Goal: Connect with others: Connect with others

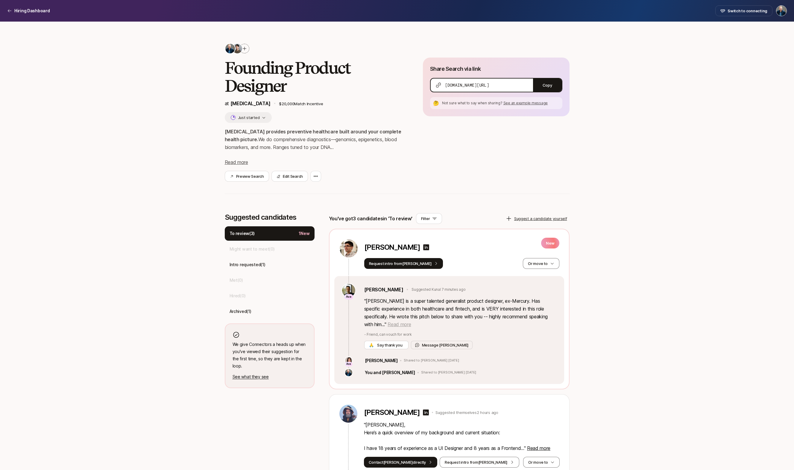
click at [388, 323] on span "Read more" at bounding box center [399, 324] width 23 height 6
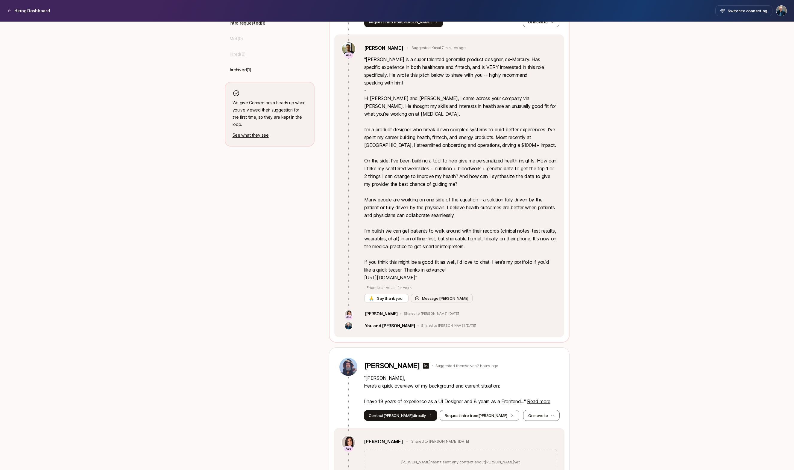
scroll to position [255, 0]
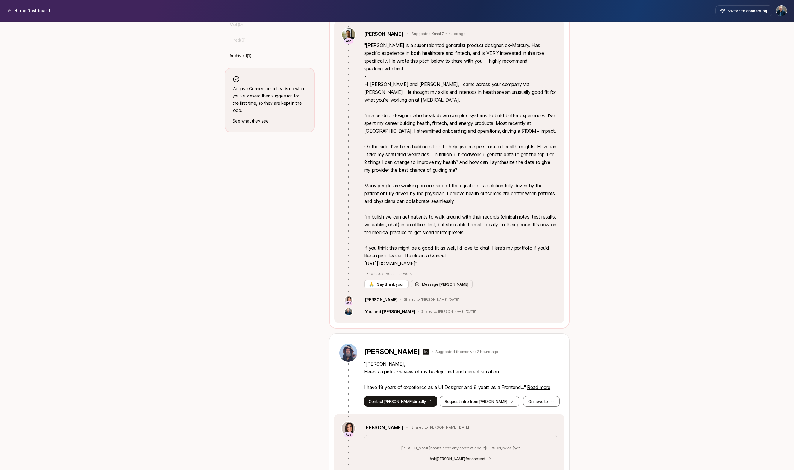
click at [414, 260] on link "[URL][DOMAIN_NAME]" at bounding box center [389, 263] width 51 height 6
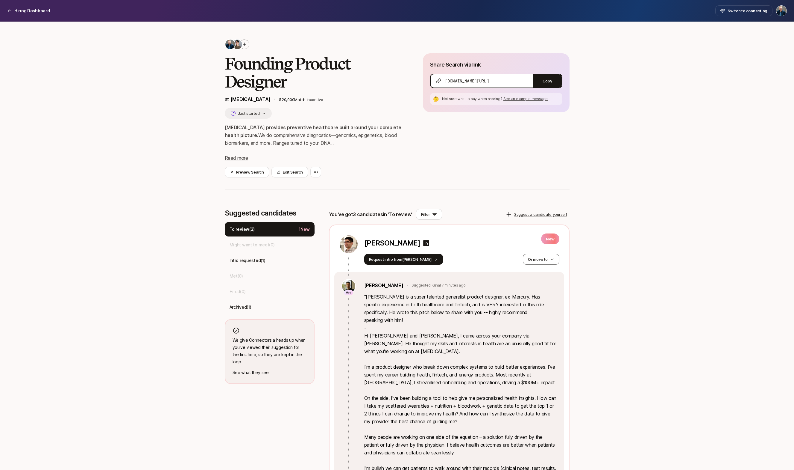
scroll to position [0, 0]
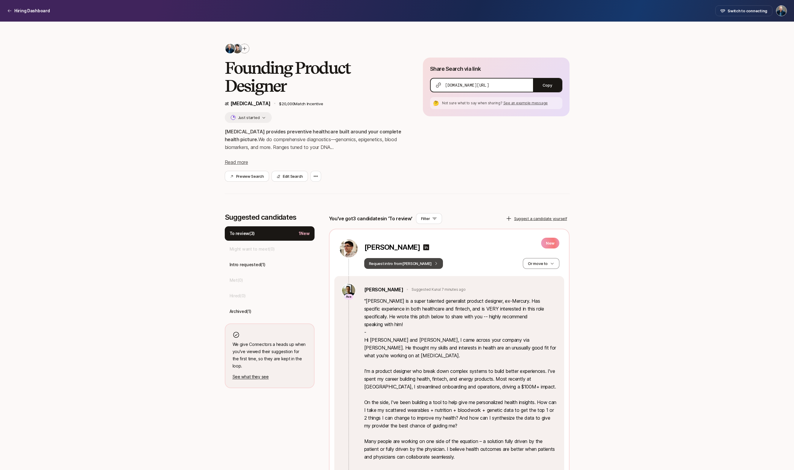
click at [407, 263] on button "Request intro from [PERSON_NAME]" at bounding box center [403, 263] width 79 height 11
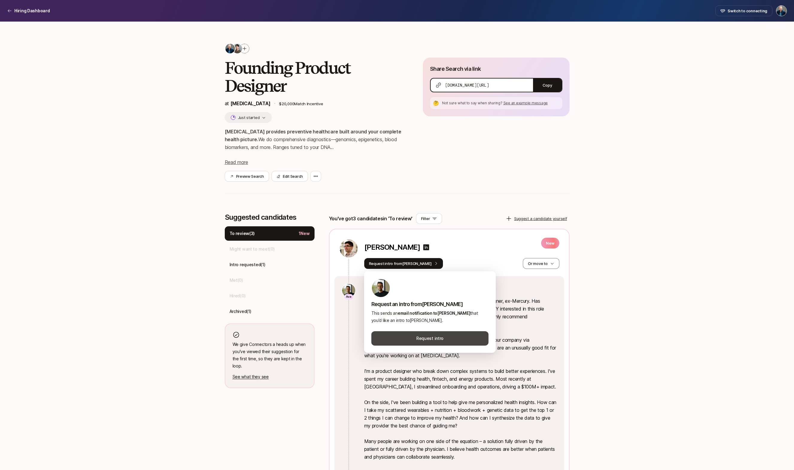
click at [445, 338] on button "Request intro" at bounding box center [430, 338] width 117 height 14
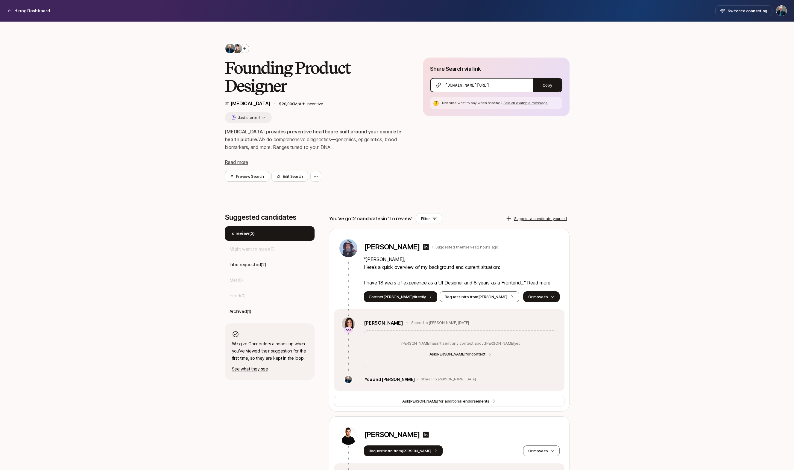
click at [548, 297] on button "Or move to" at bounding box center [541, 296] width 36 height 11
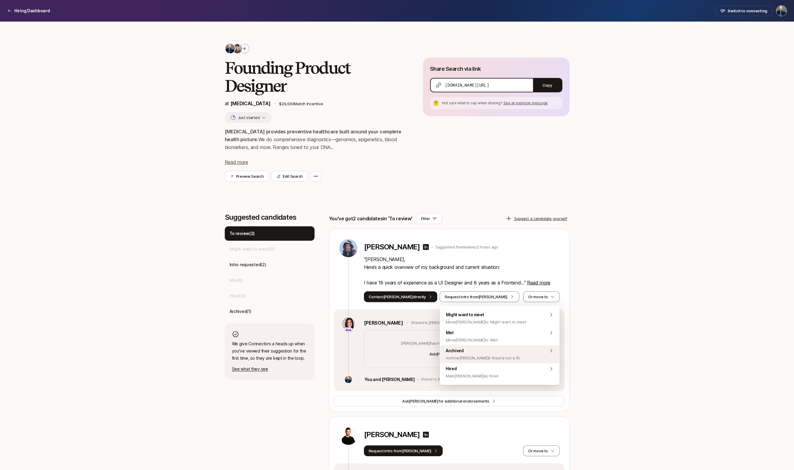
click at [511, 351] on div "Archived Archive [PERSON_NAME] if they're not a fit" at bounding box center [500, 354] width 120 height 18
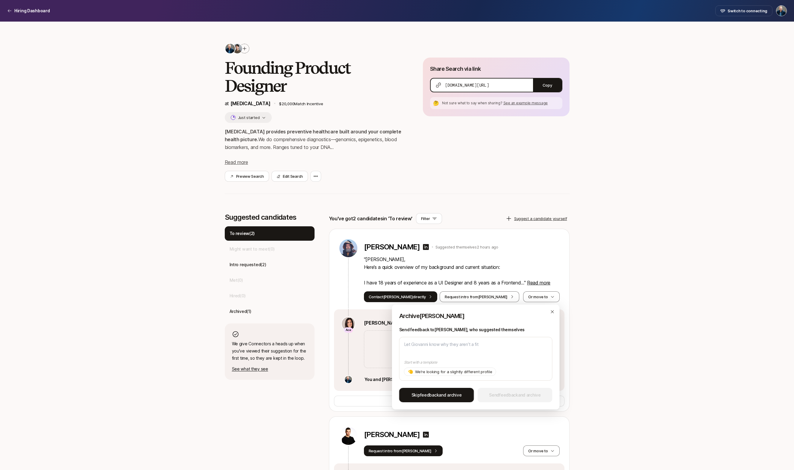
click at [446, 393] on span "Skip feedback and archive" at bounding box center [437, 394] width 50 height 7
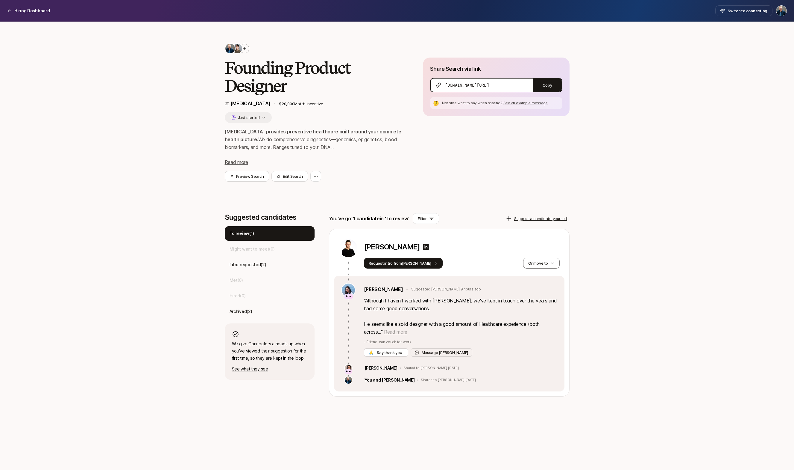
click at [395, 331] on span "Read more" at bounding box center [395, 332] width 23 height 6
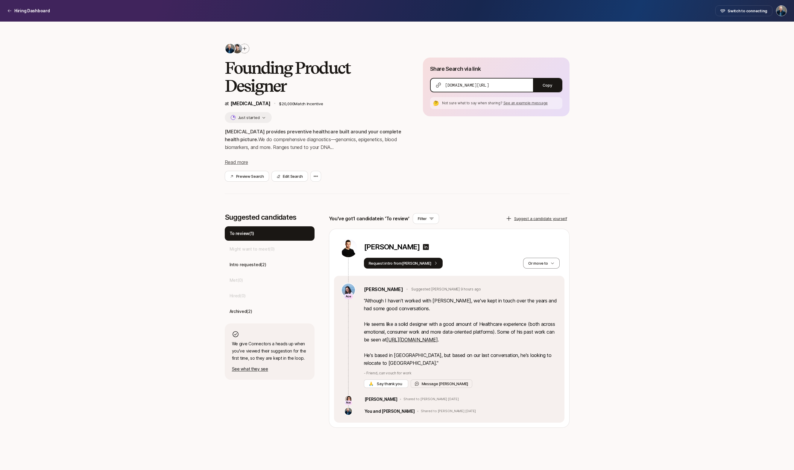
click at [430, 338] on link "[URL][DOMAIN_NAME]" at bounding box center [412, 339] width 51 height 6
click at [545, 264] on button "Or move to" at bounding box center [541, 263] width 36 height 11
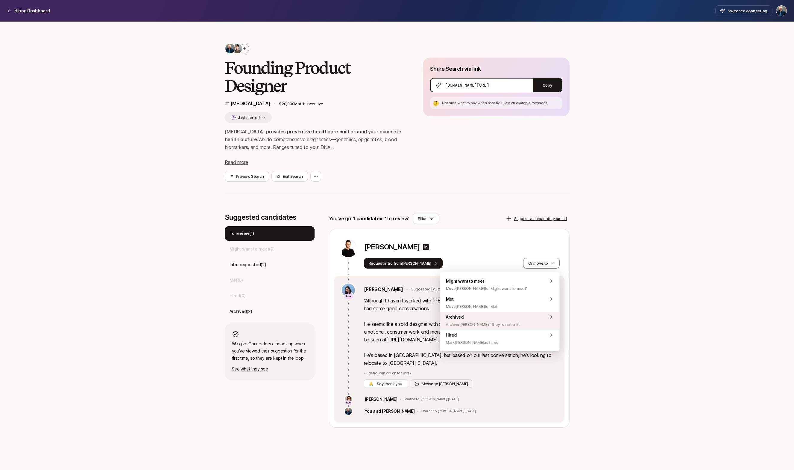
click at [497, 318] on span "Archived Archive [PERSON_NAME] if they're not a fit" at bounding box center [483, 320] width 74 height 14
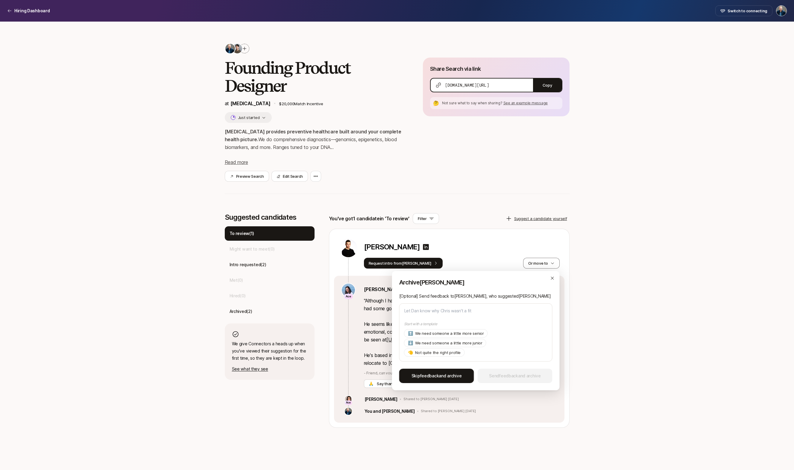
click at [450, 376] on span "Skip feedback and archive" at bounding box center [437, 375] width 50 height 7
type textarea "x"
